Goal: Find specific page/section: Find specific page/section

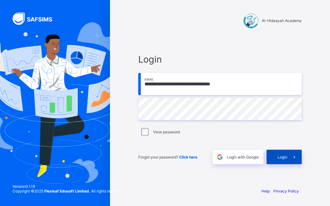
click at [279, 159] on span "Login" at bounding box center [282, 156] width 10 height 5
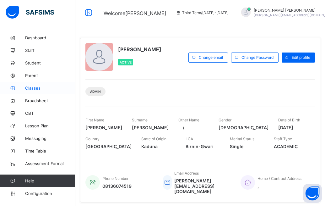
click at [37, 88] on span "Classes" at bounding box center [50, 87] width 50 height 5
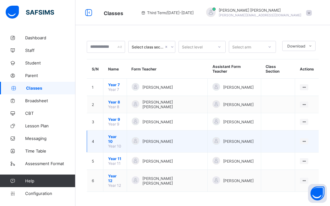
click at [118, 134] on span "Year 10" at bounding box center [115, 138] width 14 height 9
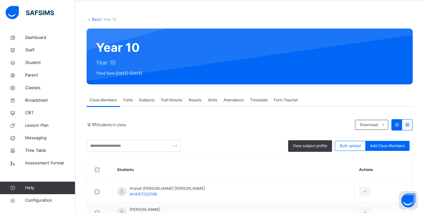
scroll to position [24, 0]
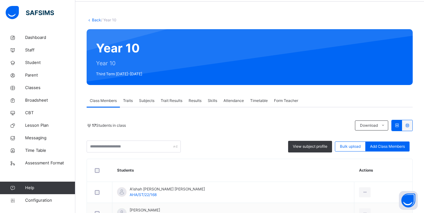
click at [93, 18] on div "Back / Year 10" at bounding box center [250, 20] width 326 height 6
click at [96, 19] on link "Back" at bounding box center [96, 20] width 9 height 5
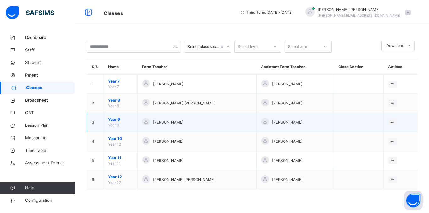
click at [113, 119] on span "Year 9" at bounding box center [120, 120] width 24 height 6
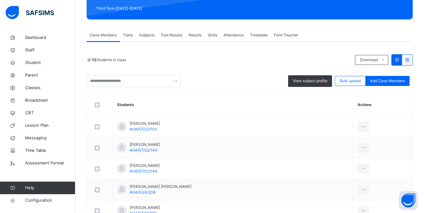
scroll to position [89, 0]
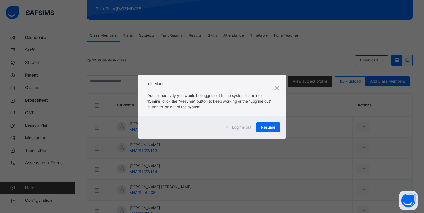
click at [240, 126] on span "Log me out" at bounding box center [241, 128] width 19 height 6
